Goal: Browse casually

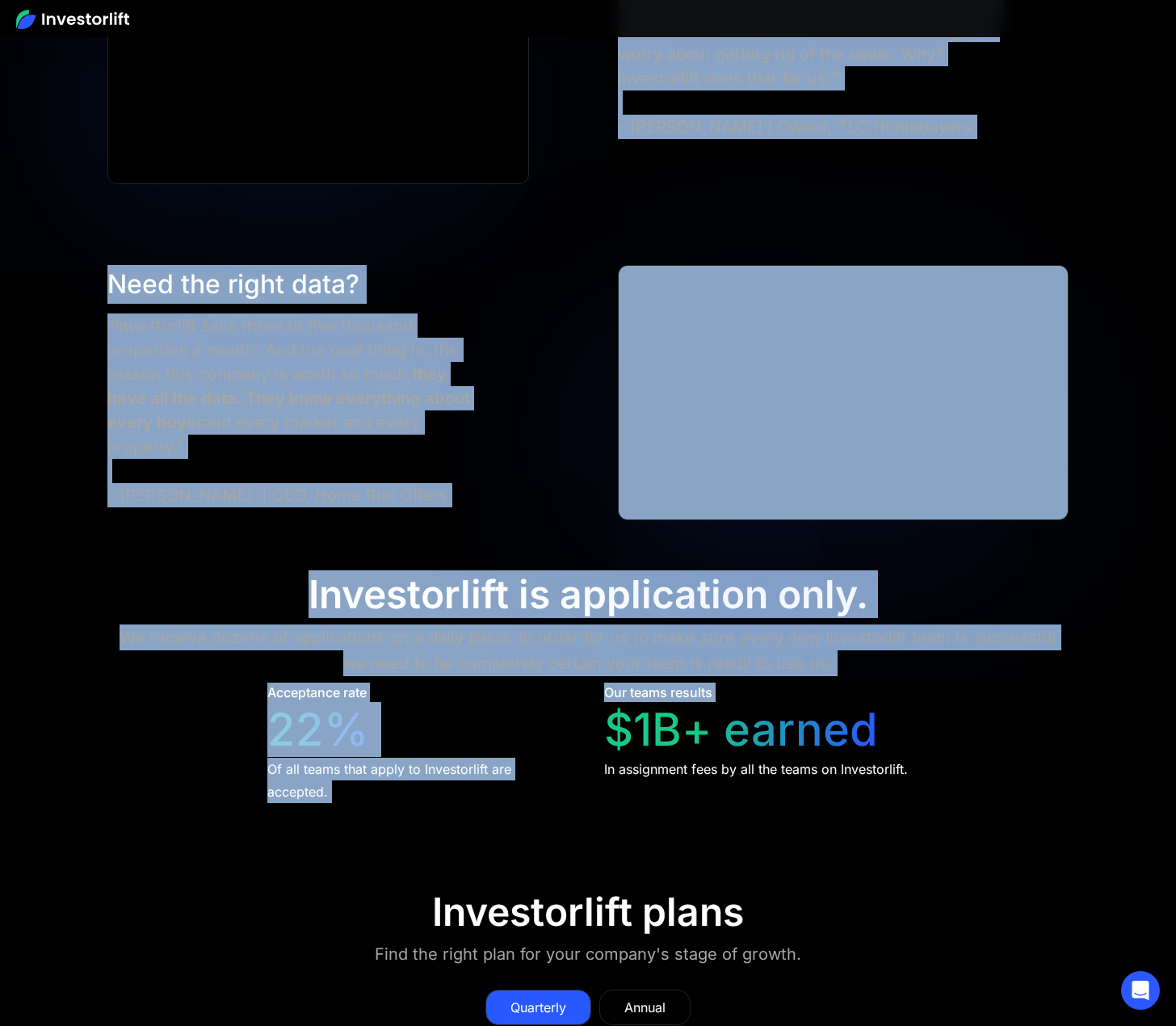
scroll to position [7190, 0]
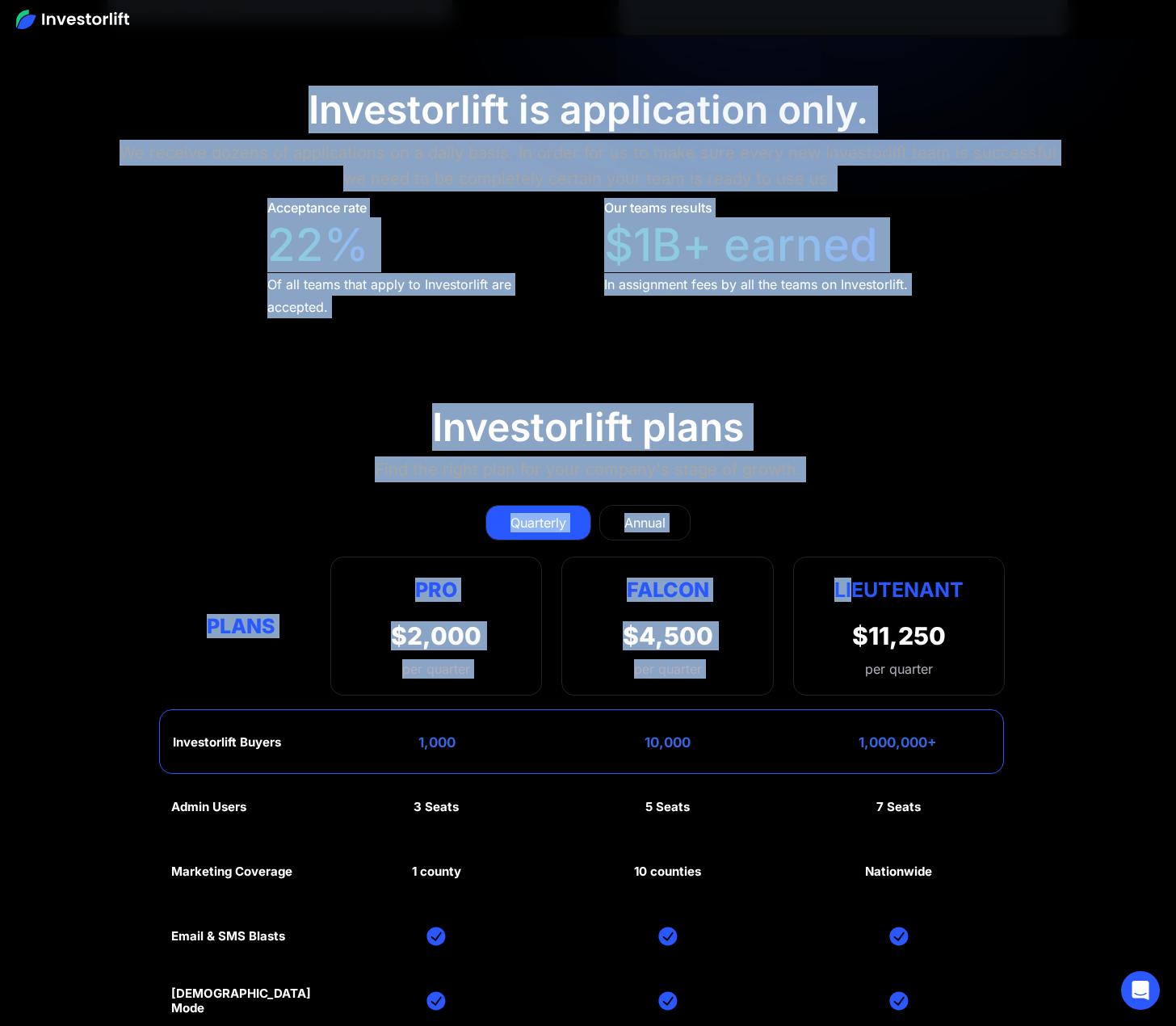
drag, startPoint x: 602, startPoint y: 505, endPoint x: 853, endPoint y: 558, distance: 256.5
click at [847, 475] on section "Investorlift plans Find the right plan for your company's stage of growth. Quar…" at bounding box center [588, 837] width 1176 height 944
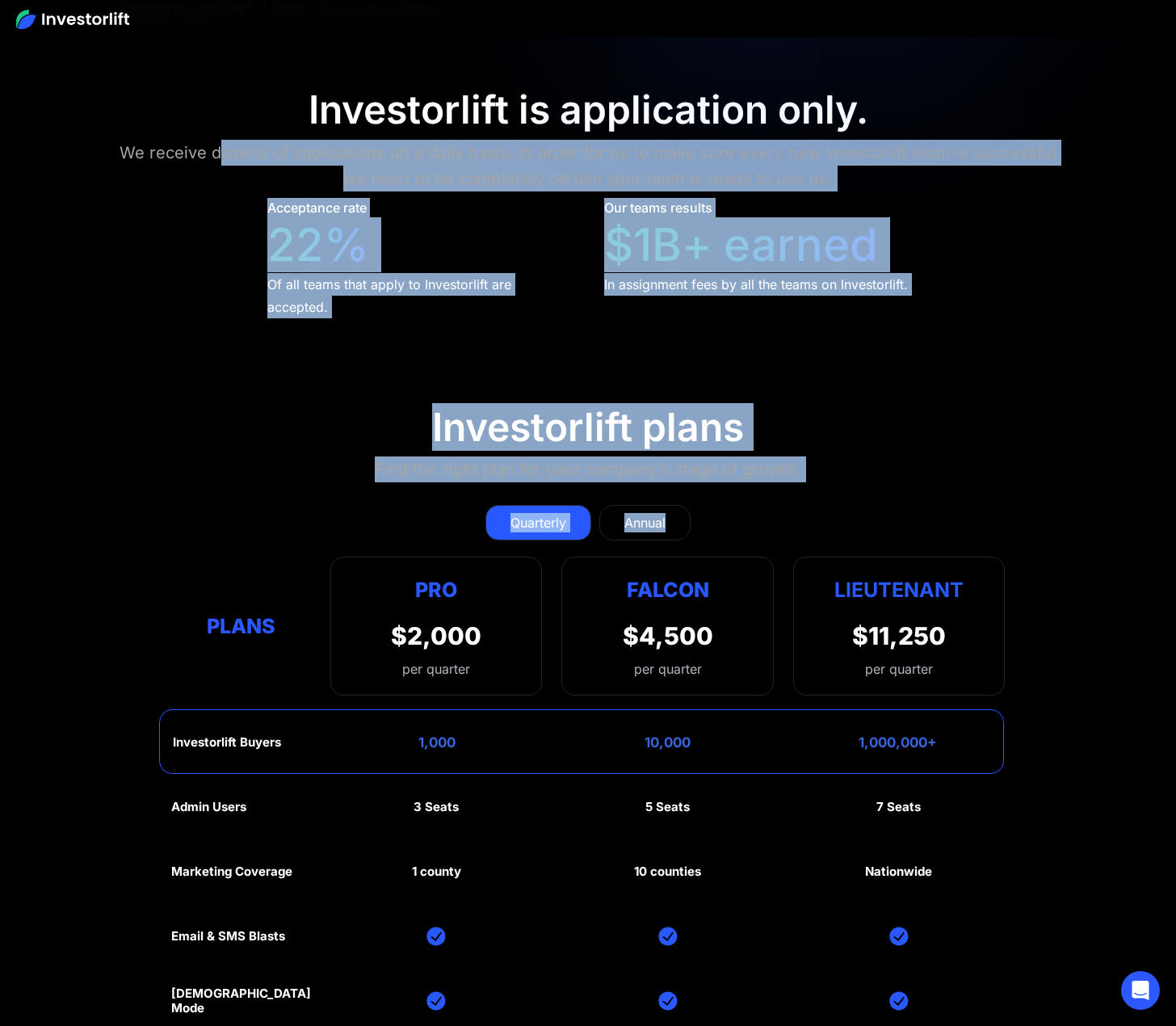
drag, startPoint x: 770, startPoint y: 535, endPoint x: 230, endPoint y: 107, distance: 689.0
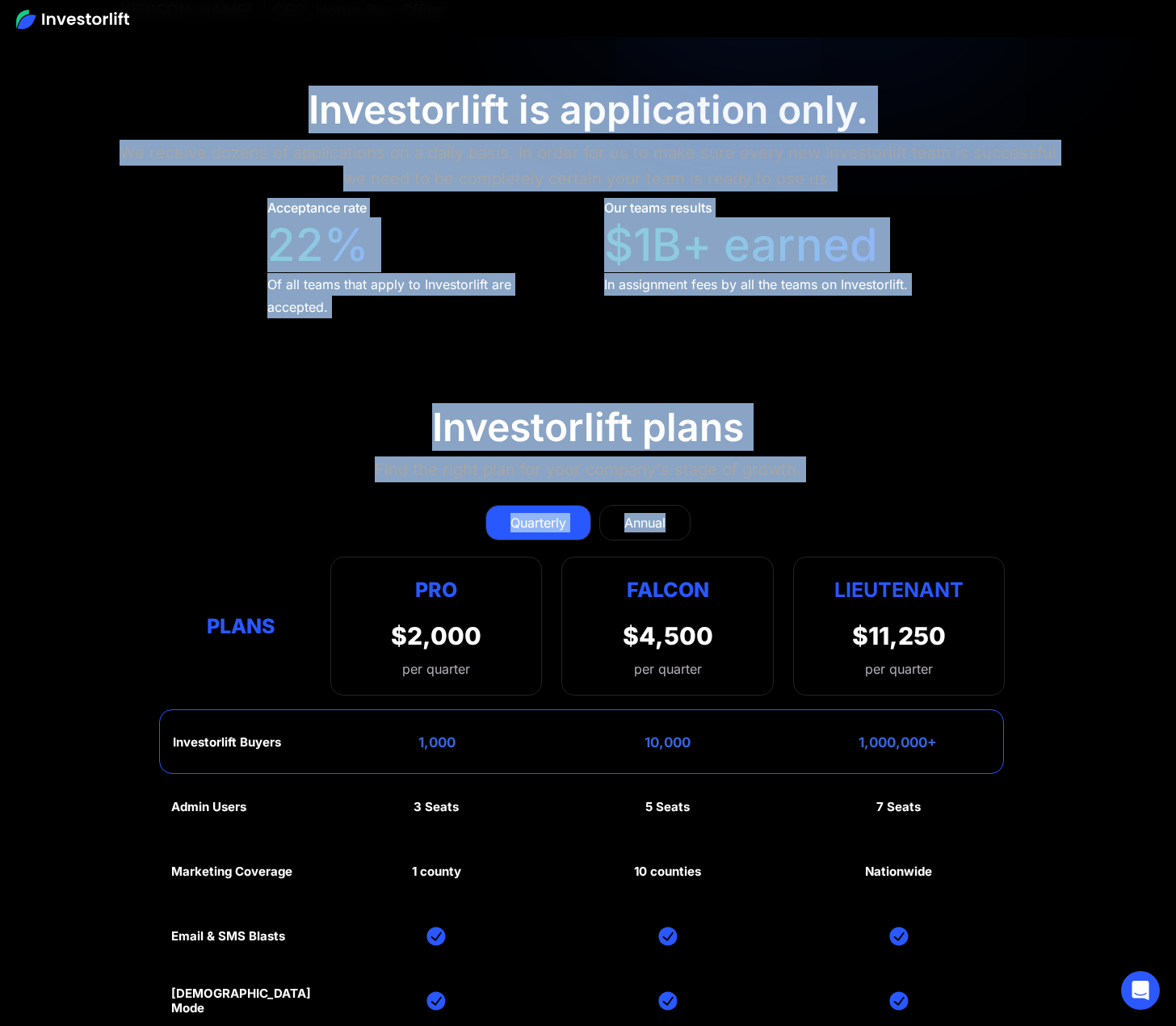
drag, startPoint x: 318, startPoint y: 89, endPoint x: 852, endPoint y: 523, distance: 688.1
click at [852, 526] on div "Quarterly Annual" at bounding box center [588, 522] width 834 height 36
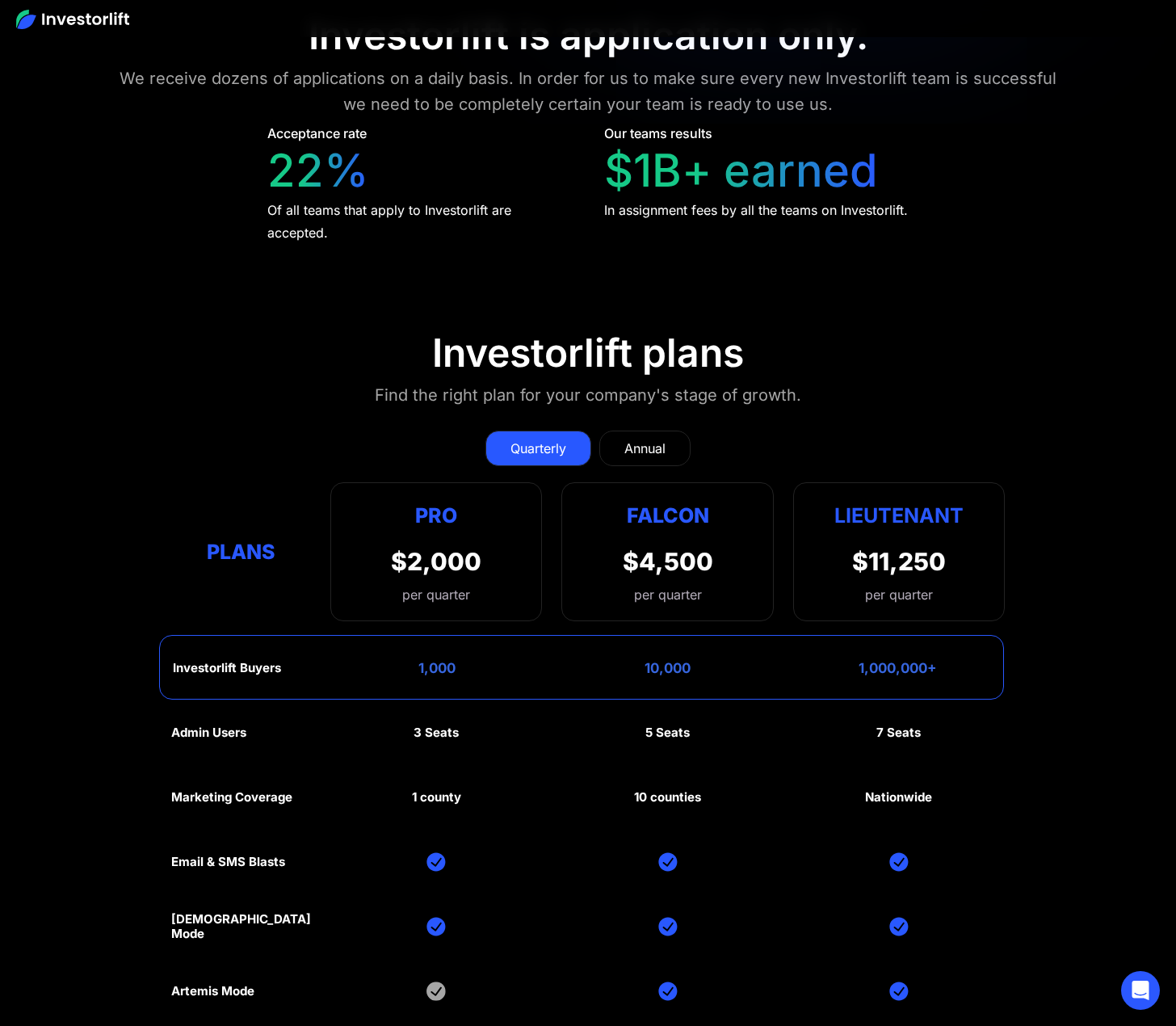
scroll to position [7271, 0]
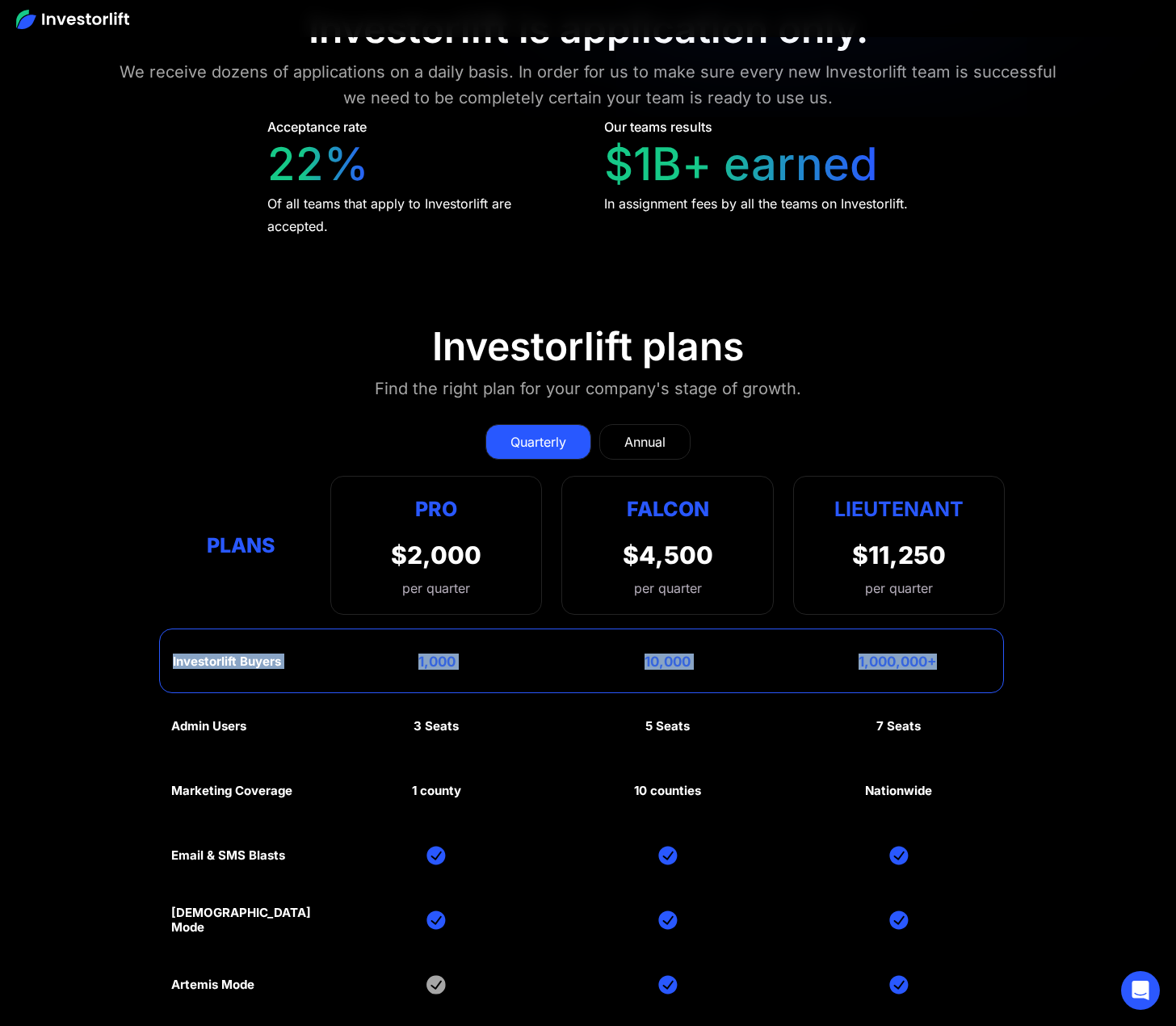
drag, startPoint x: 955, startPoint y: 655, endPoint x: 163, endPoint y: 650, distance: 792.0
click at [163, 653] on div "Investorlift Buyers 1,000 10,000 1,000,000+" at bounding box center [581, 661] width 845 height 64
click at [171, 646] on div "Investorlift Buyers 1,000 10,000 1,000,000+" at bounding box center [581, 661] width 845 height 64
click at [212, 643] on div "Investorlift Buyers 1,000 10,000 1,000,000+" at bounding box center [581, 661] width 845 height 64
click at [211, 646] on div "Investorlift Buyers 1,000 10,000 1,000,000+" at bounding box center [581, 661] width 845 height 64
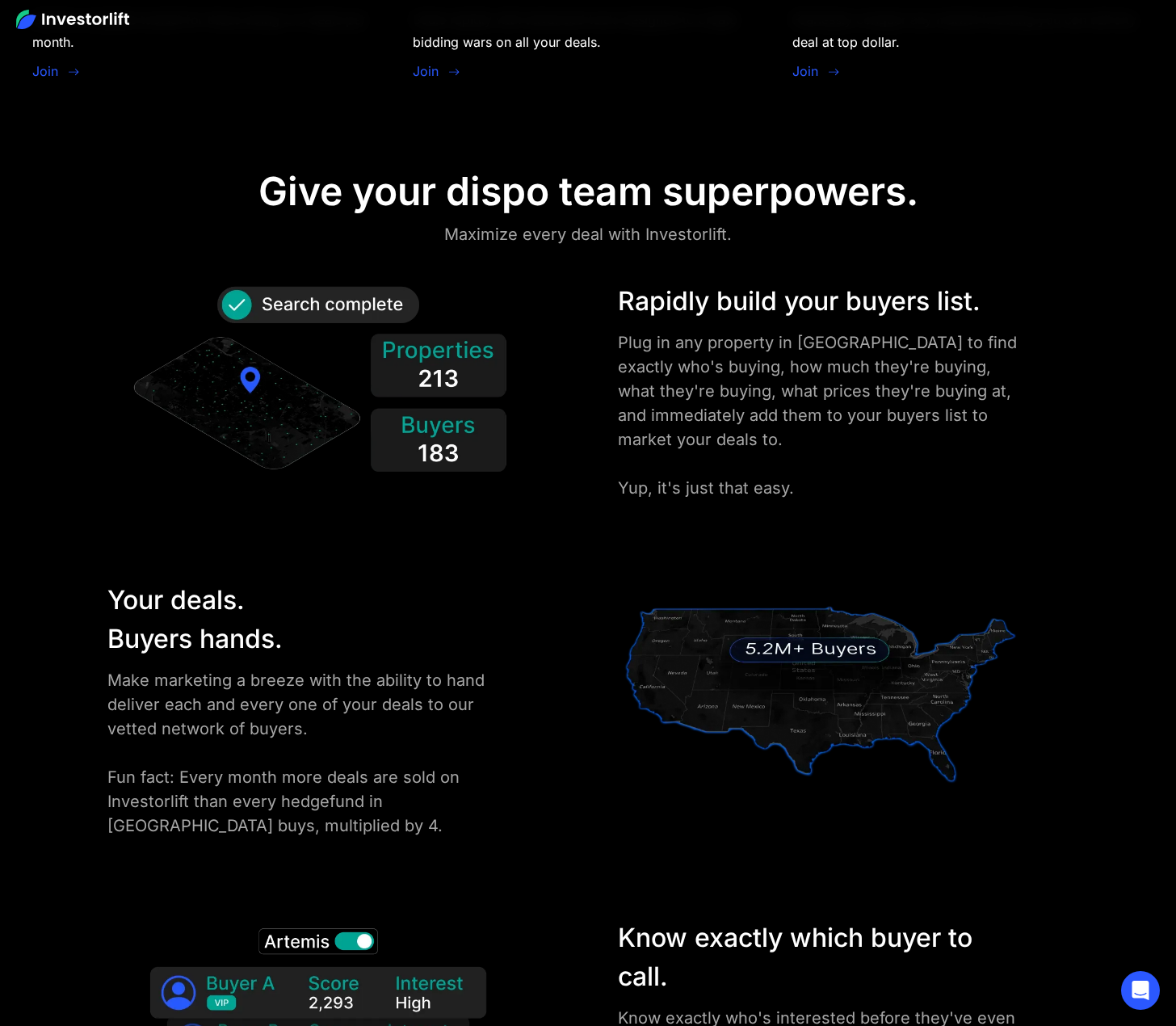
scroll to position [0, 0]
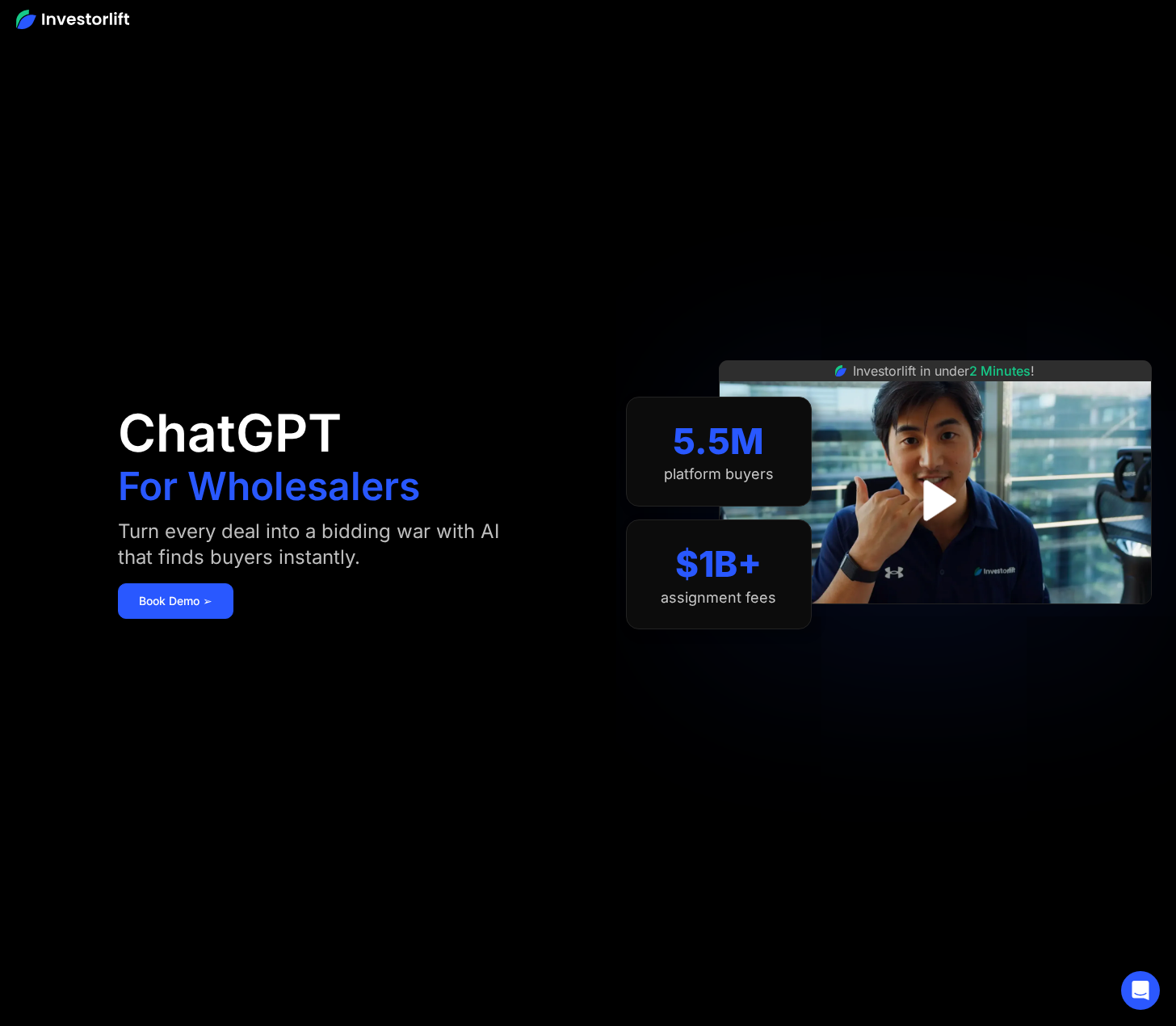
drag, startPoint x: 493, startPoint y: 676, endPoint x: 512, endPoint y: 276, distance: 400.5
drag, startPoint x: 571, startPoint y: 848, endPoint x: 580, endPoint y: 854, distance: 10.8
click at [572, 851] on aside "ChatGPT For Wholesalers Turn every deal into a bidding war with AI that finds b…" at bounding box center [588, 513] width 1176 height 1026
click at [96, 21] on img at bounding box center [72, 20] width 113 height 20
click at [288, 359] on div "ChatGPT For Wholesalers Turn every deal into a bidding war with AI that finds b…" at bounding box center [344, 513] width 452 height 929
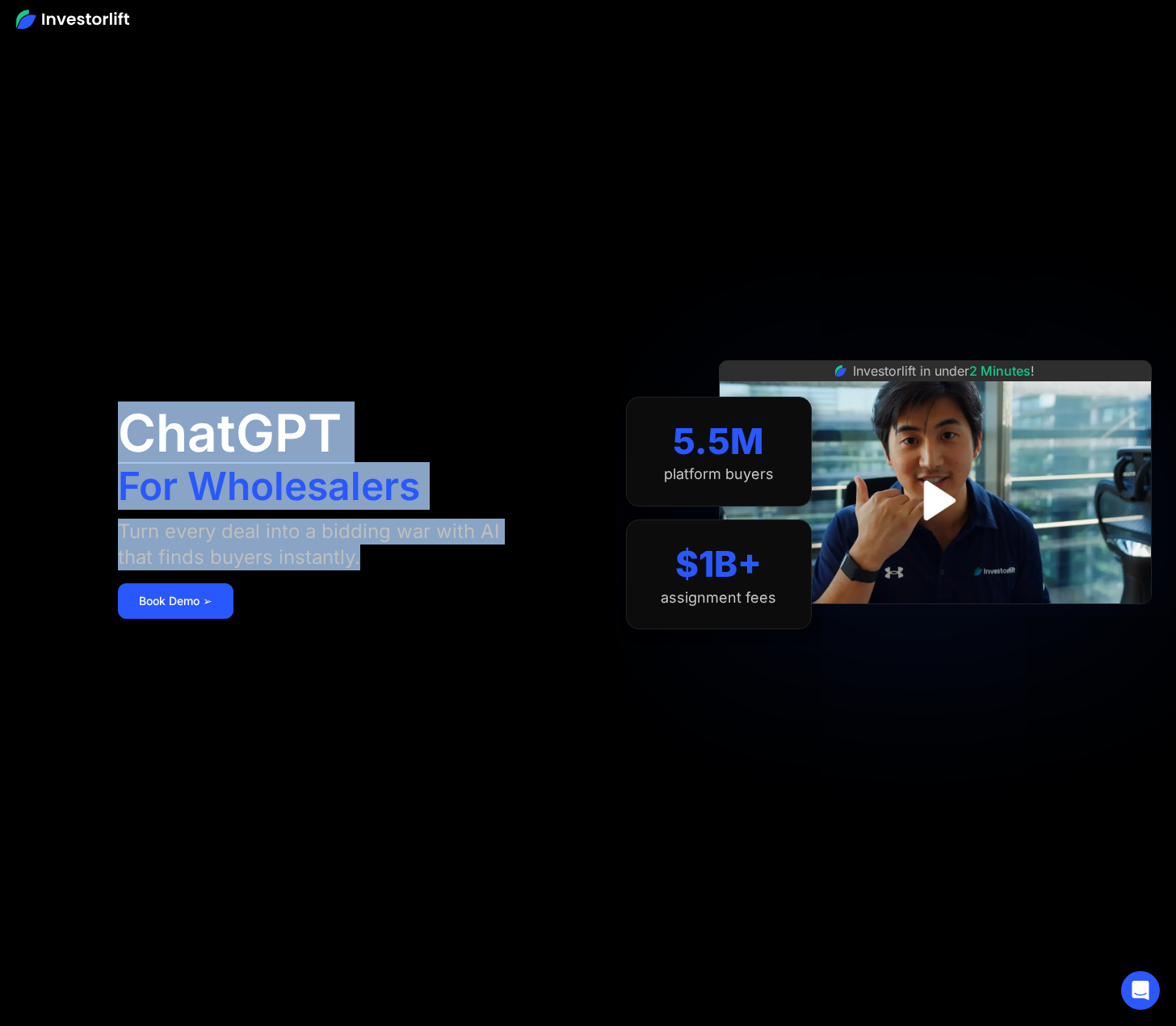
drag, startPoint x: 146, startPoint y: 448, endPoint x: 417, endPoint y: 577, distance: 300.1
click at [417, 577] on aside "ChatGPT For Wholesalers Turn every deal into a bidding war with AI that finds b…" at bounding box center [588, 513] width 1176 height 1026
click at [417, 577] on div "ChatGPT For Wholesalers Turn every deal into a bidding war with AI that finds b…" at bounding box center [344, 513] width 452 height 929
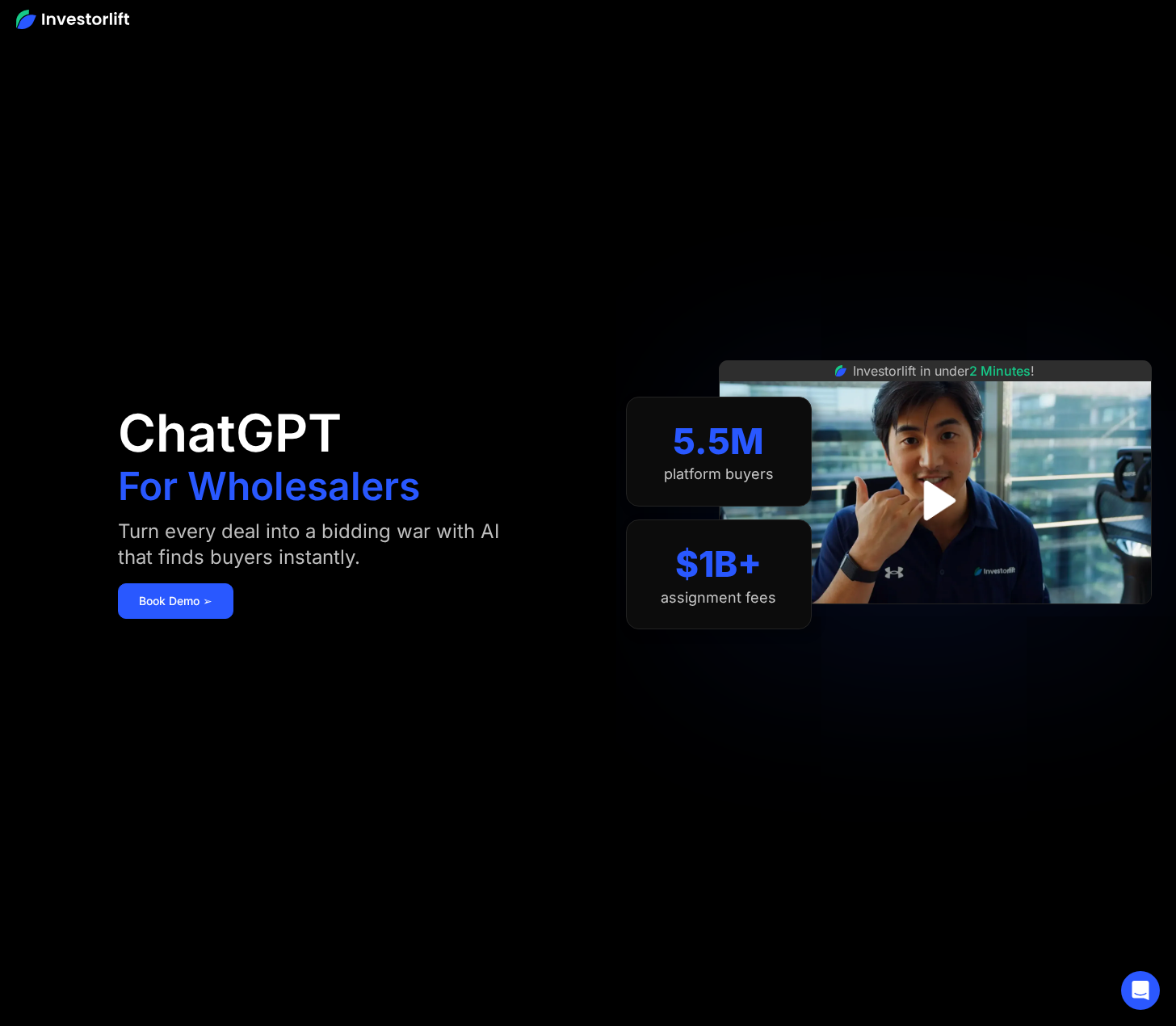
click at [411, 576] on div "ChatGPT For Wholesalers Turn every deal into a bidding war with AI that finds b…" at bounding box center [344, 513] width 452 height 929
click at [359, 370] on div "ChatGPT For Wholesalers Turn every deal into a bidding war with AI that finds b…" at bounding box center [344, 513] width 452 height 929
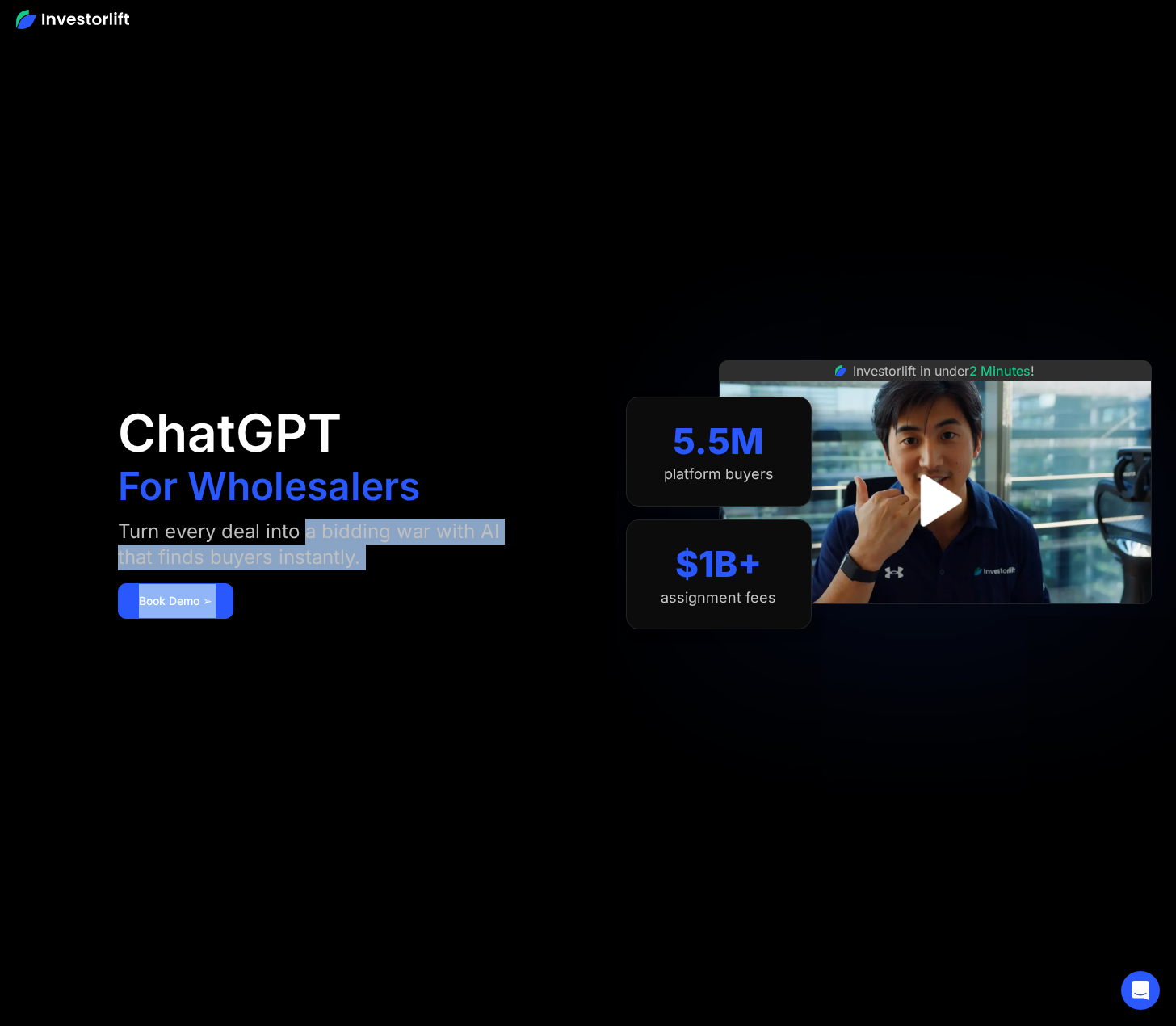
drag, startPoint x: 277, startPoint y: 526, endPoint x: 188, endPoint y: 521, distance: 89.1
click at [275, 526] on aside "ChatGPT For Wholesalers Turn every deal into a bidding war with AI that finds b…" at bounding box center [588, 513] width 1176 height 1026
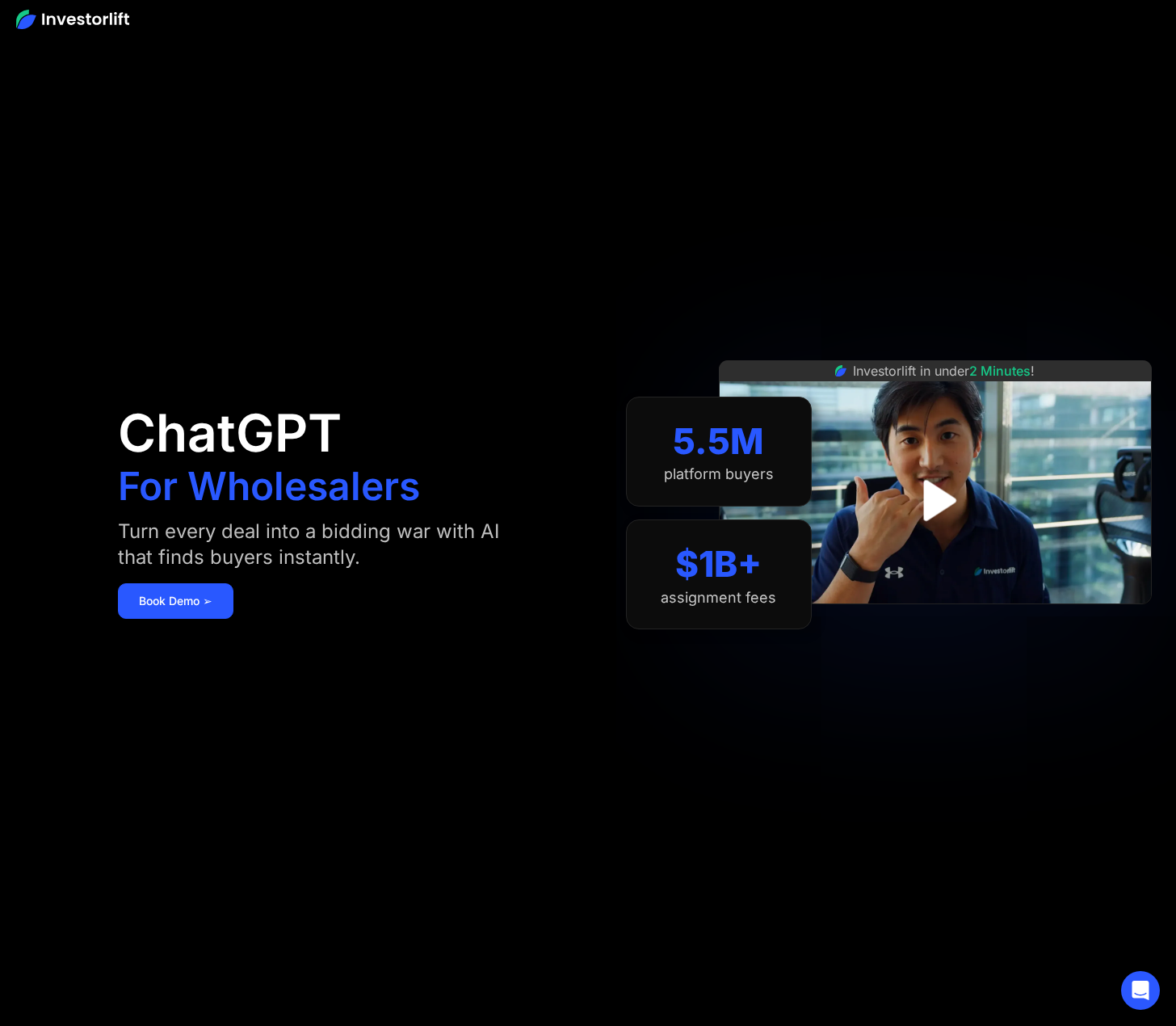
drag, startPoint x: 808, startPoint y: 380, endPoint x: 798, endPoint y: 149, distance: 231.2
